Goal: Transaction & Acquisition: Purchase product/service

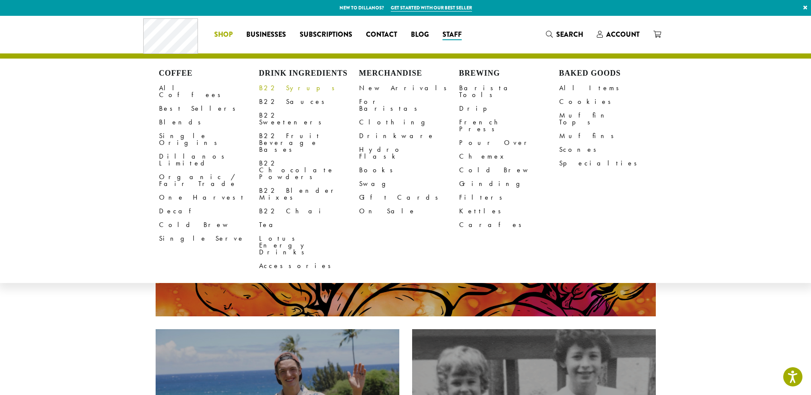
click at [276, 87] on link "B22 Syrups" at bounding box center [309, 88] width 100 height 14
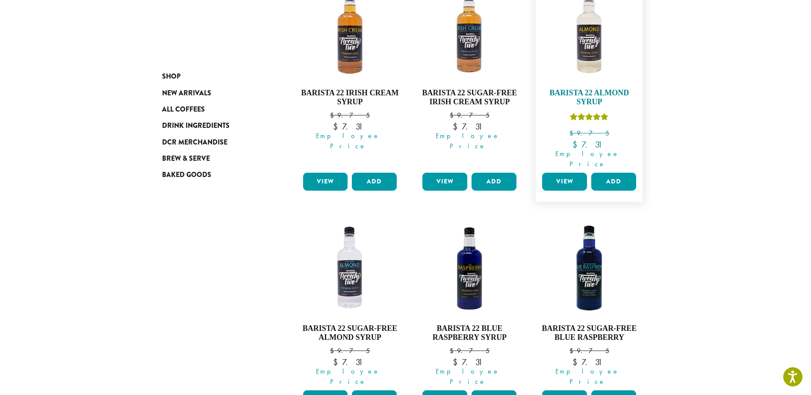
scroll to position [684, 0]
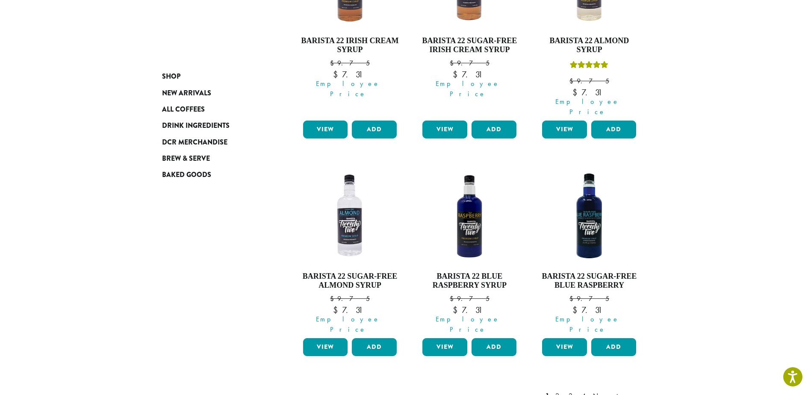
click at [564, 391] on link "2" at bounding box center [558, 396] width 11 height 10
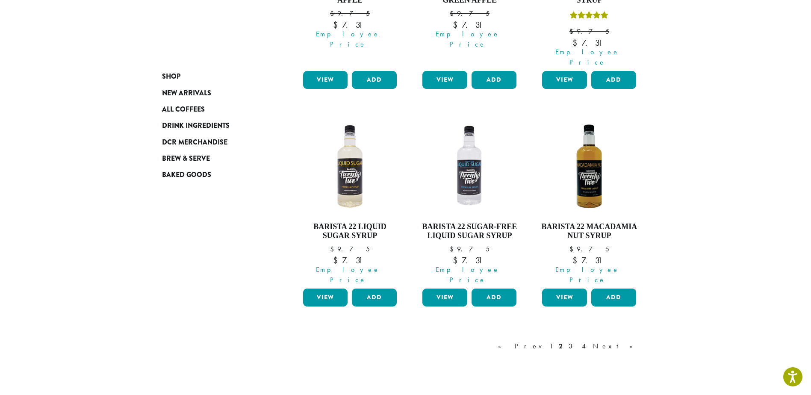
scroll to position [736, 0]
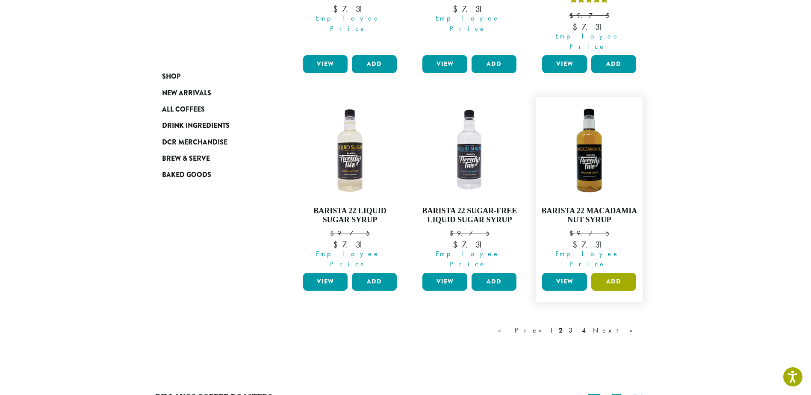
click at [608, 273] on button "Add" at bounding box center [613, 282] width 45 height 18
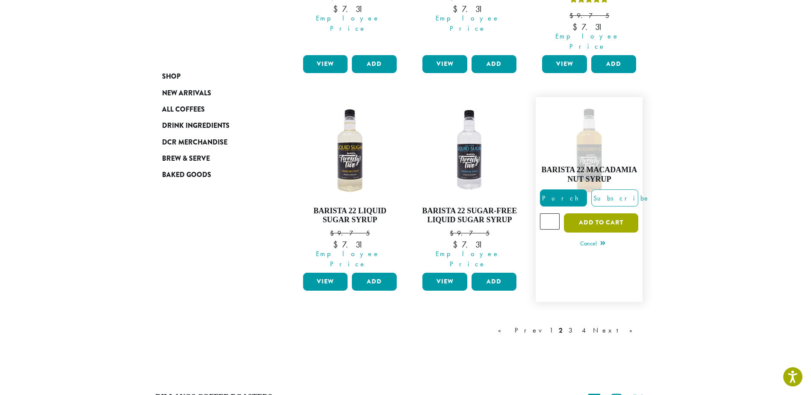
click at [594, 213] on button "Add to cart" at bounding box center [601, 222] width 74 height 19
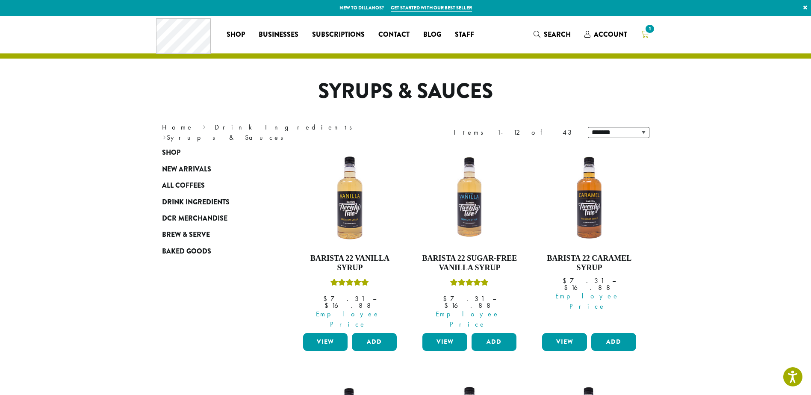
click at [646, 31] on span "1" at bounding box center [649, 29] width 12 height 12
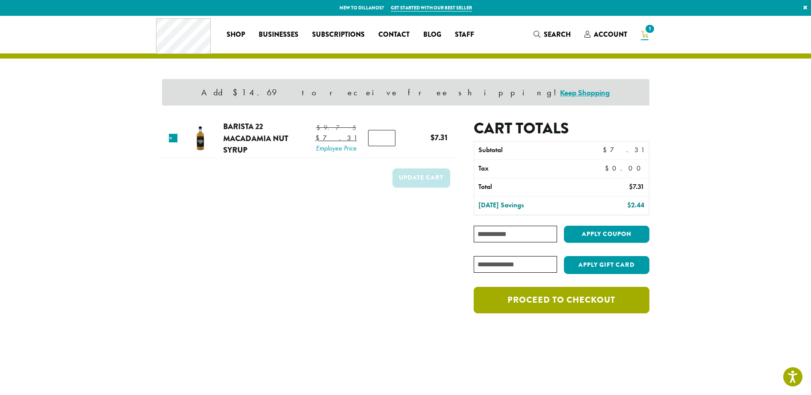
click at [564, 303] on link "Proceed to checkout" at bounding box center [560, 300] width 175 height 26
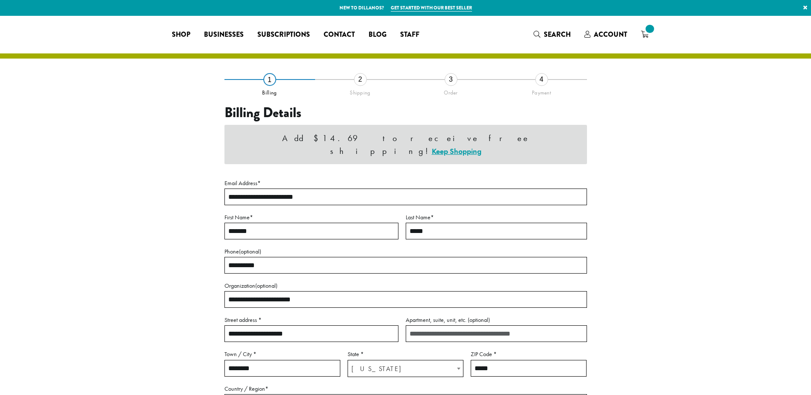
select select "**"
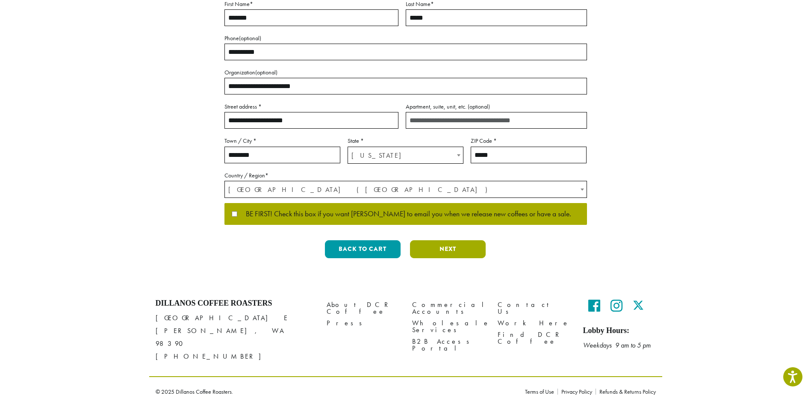
click at [448, 249] on button "Next" at bounding box center [448, 249] width 76 height 18
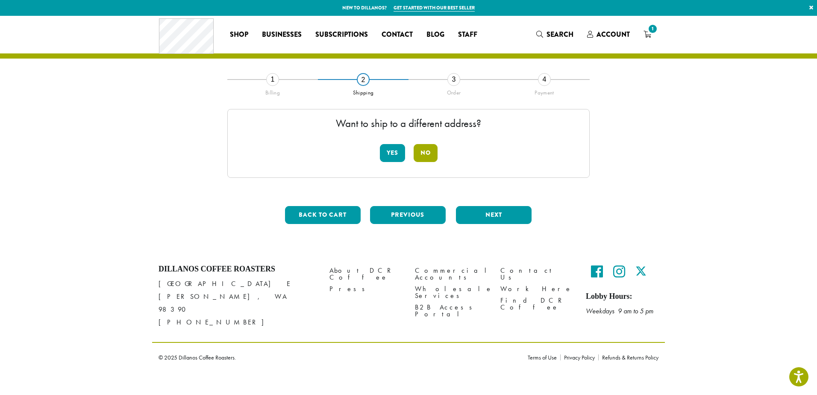
click at [425, 157] on button "No" at bounding box center [426, 153] width 24 height 18
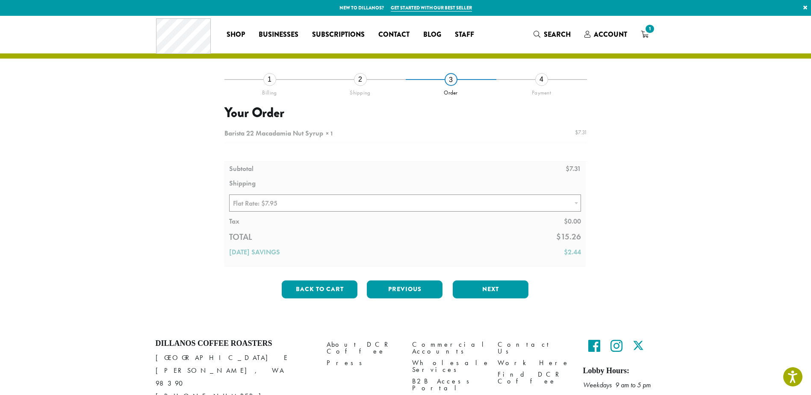
click at [488, 205] on div at bounding box center [405, 196] width 362 height 142
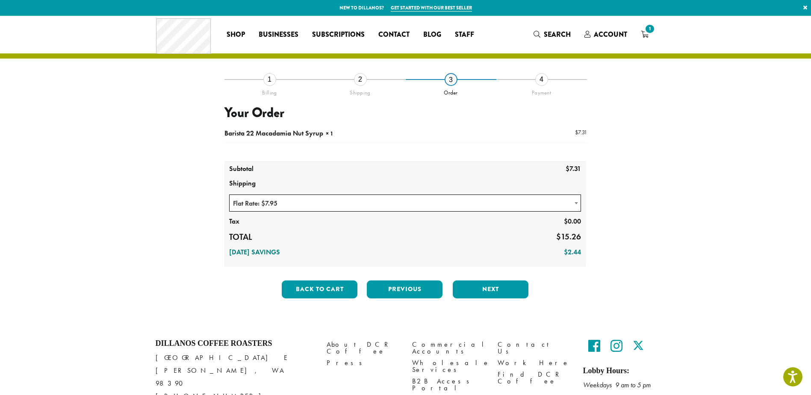
click at [494, 205] on span "Flat Rate: $7.95" at bounding box center [404, 203] width 351 height 17
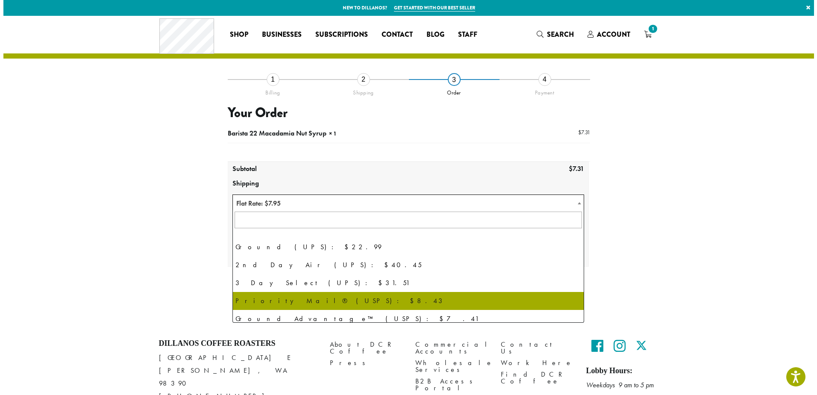
scroll to position [58, 0]
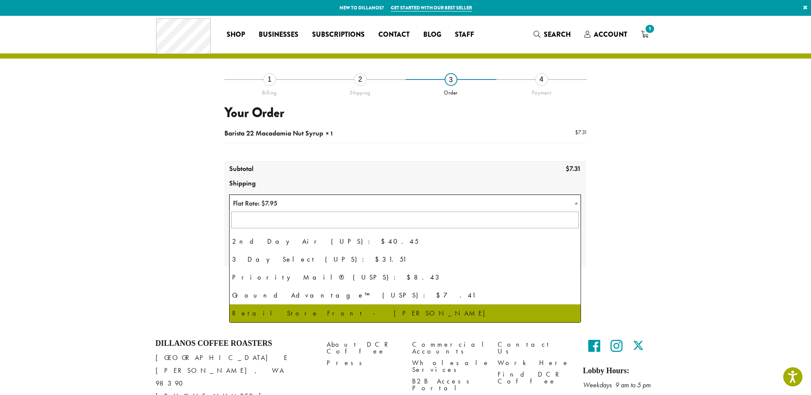
select select "**********"
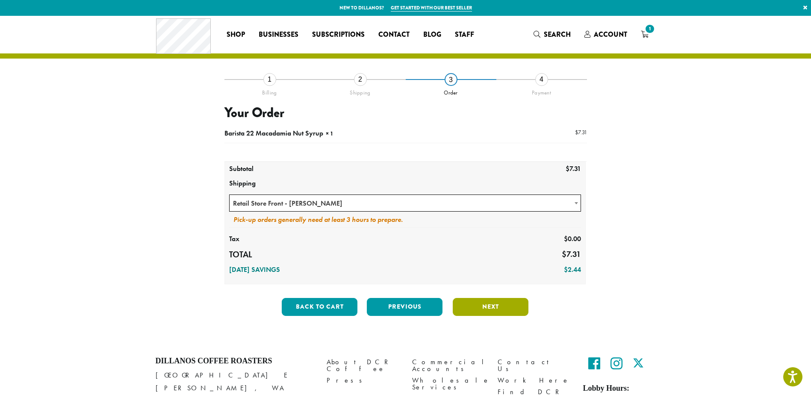
click at [488, 304] on button "Next" at bounding box center [490, 307] width 76 height 18
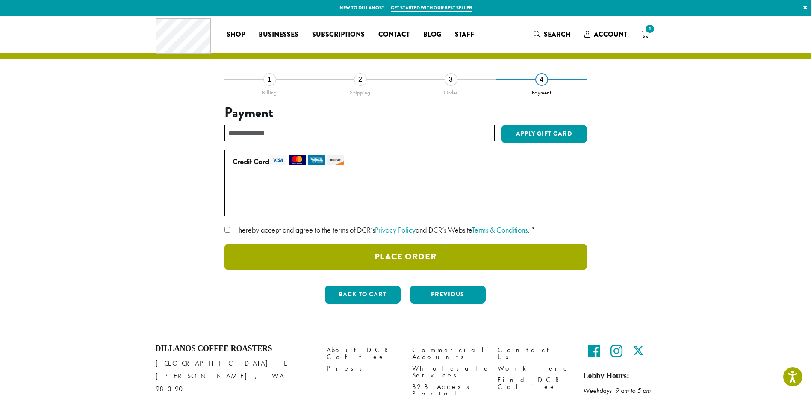
click at [411, 252] on button "Place Order" at bounding box center [405, 257] width 362 height 26
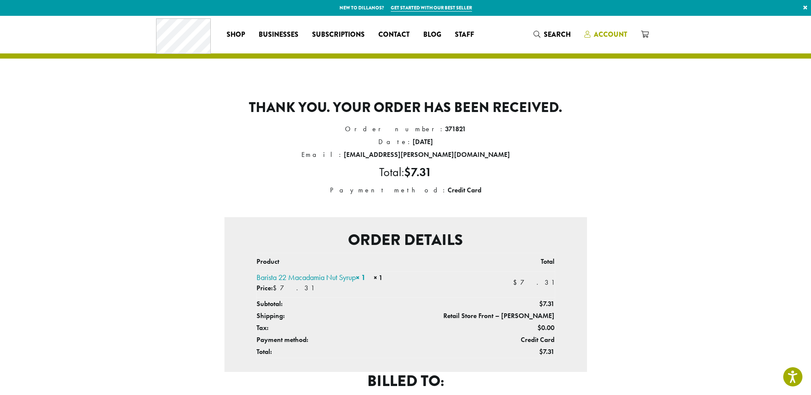
click at [617, 33] on span "Account" at bounding box center [609, 34] width 33 height 10
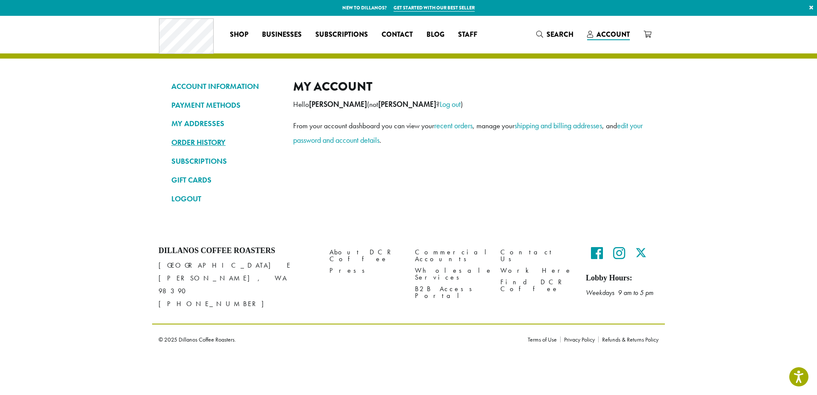
click at [202, 138] on link "ORDER HISTORY" at bounding box center [225, 142] width 109 height 15
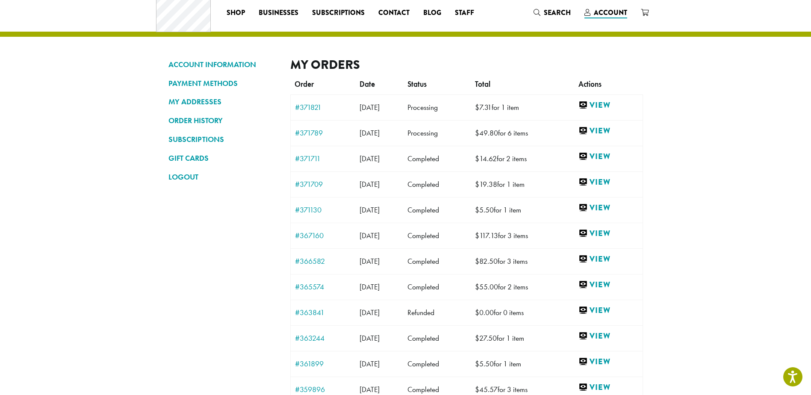
scroll to position [43, 0]
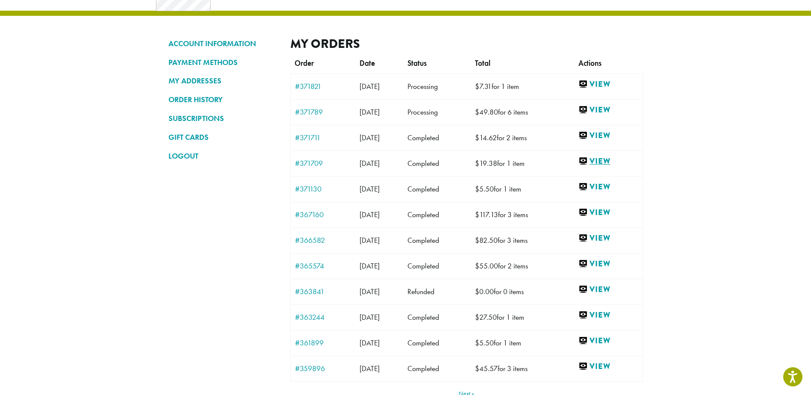
click at [613, 162] on link "View" at bounding box center [608, 161] width 60 height 11
click at [606, 136] on link "View" at bounding box center [608, 135] width 60 height 11
click at [605, 111] on link "View" at bounding box center [608, 110] width 60 height 11
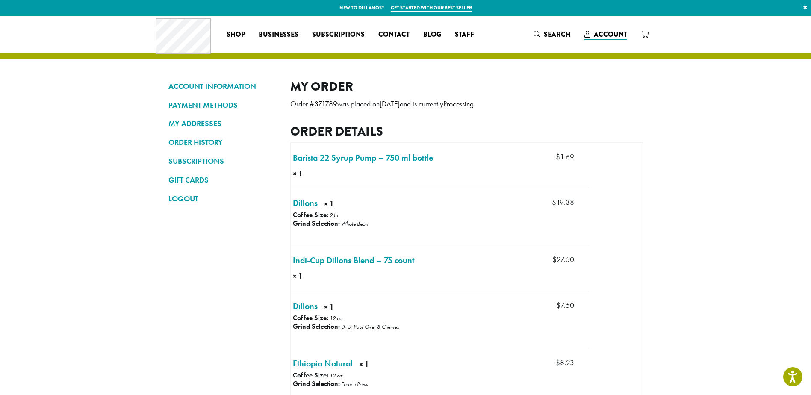
click at [189, 198] on link "LOGOUT" at bounding box center [222, 198] width 109 height 15
